Goal: Information Seeking & Learning: Learn about a topic

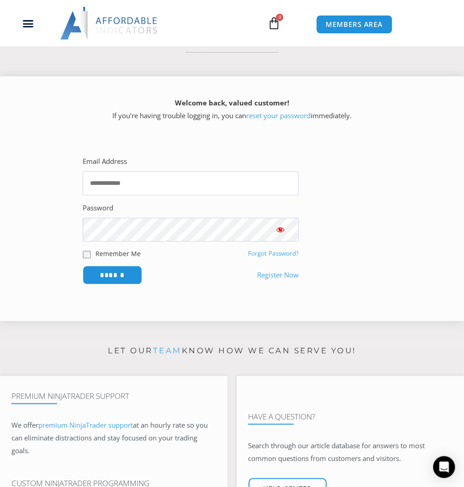
scroll to position [137, 0]
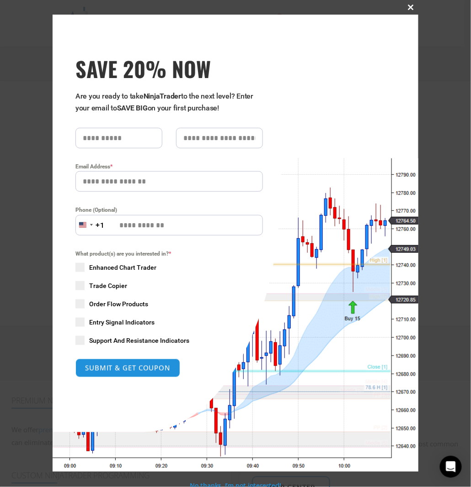
type input "**********"
click at [407, 9] on span "SAVE 20% NOW popup" at bounding box center [410, 7] width 15 height 5
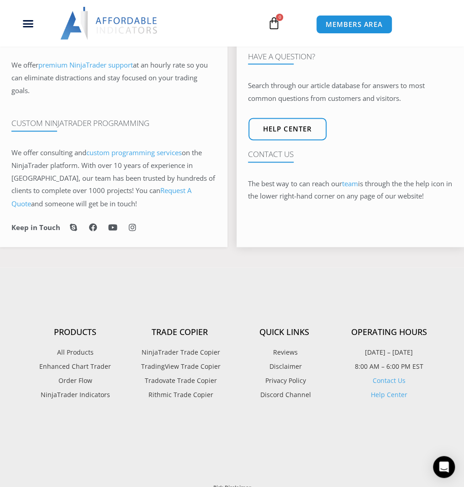
scroll to position [548, 0]
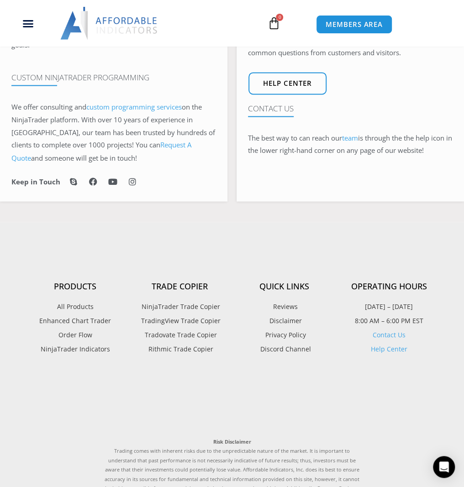
click at [67, 303] on span "All Products" at bounding box center [75, 307] width 37 height 12
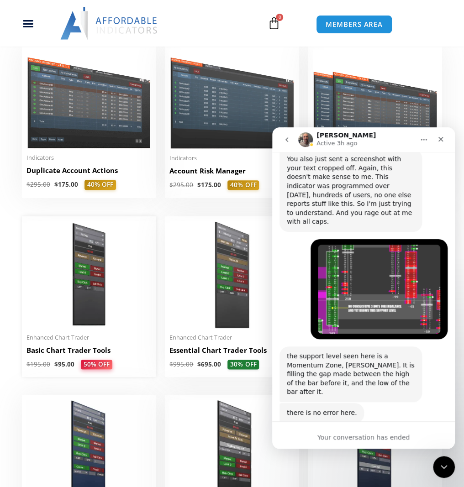
scroll to position [2347, 0]
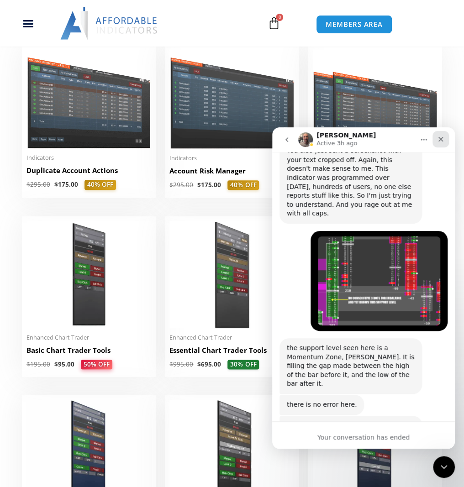
click at [443, 137] on icon "Close" at bounding box center [440, 139] width 7 height 7
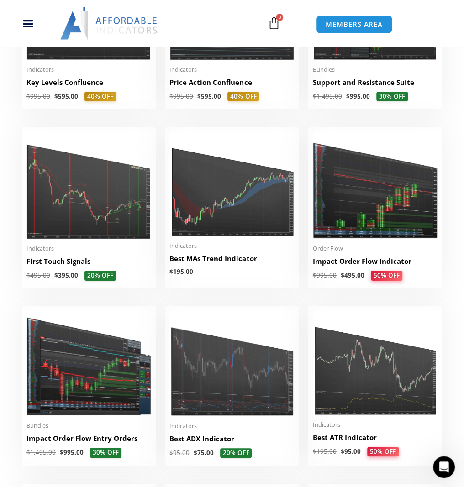
scroll to position [1233, 0]
